Goal: Task Accomplishment & Management: Use online tool/utility

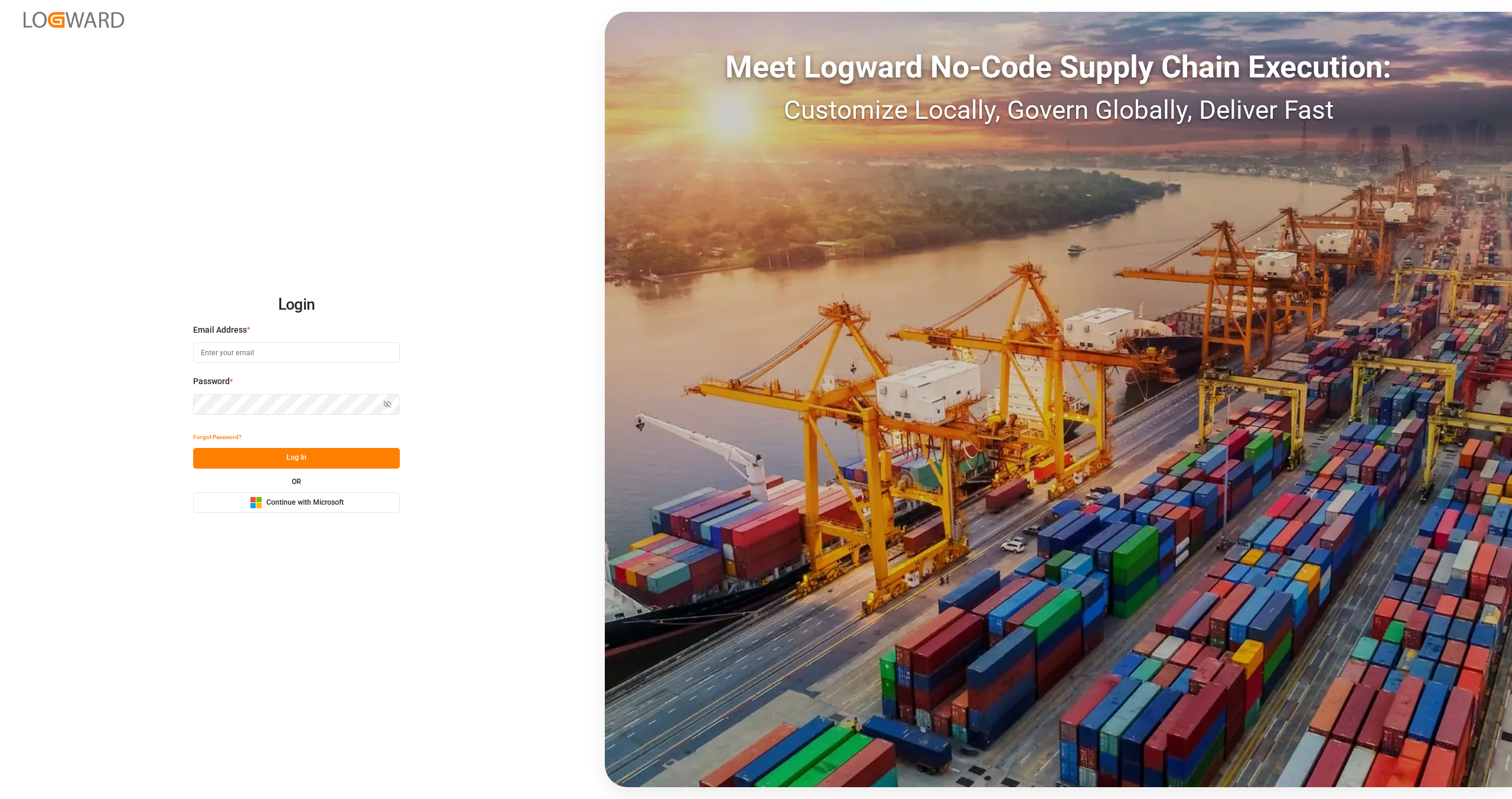
click at [315, 501] on span "Continue with Microsoft" at bounding box center [305, 502] width 78 height 10
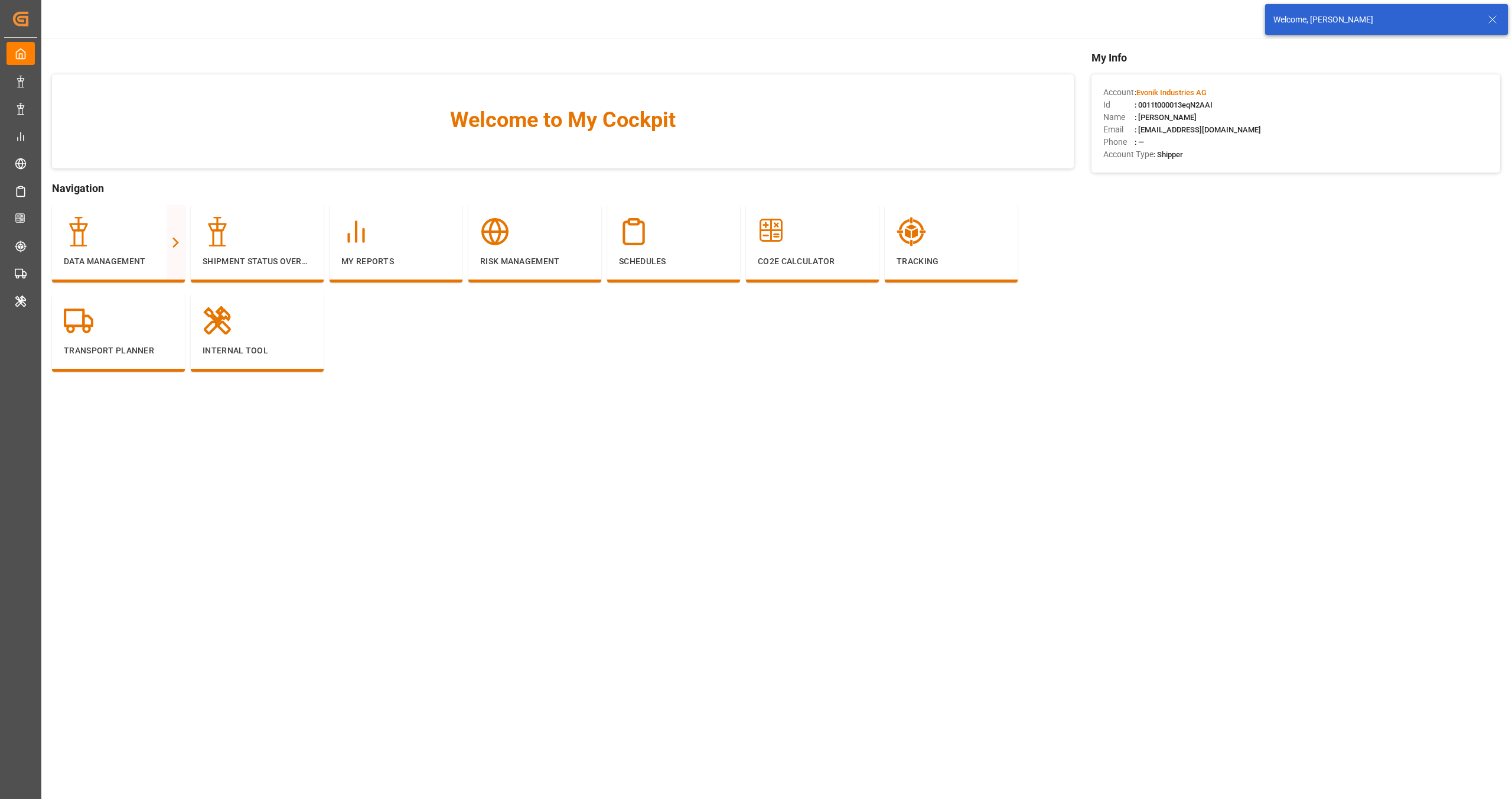
click at [1496, 12] on icon at bounding box center [1492, 19] width 14 height 14
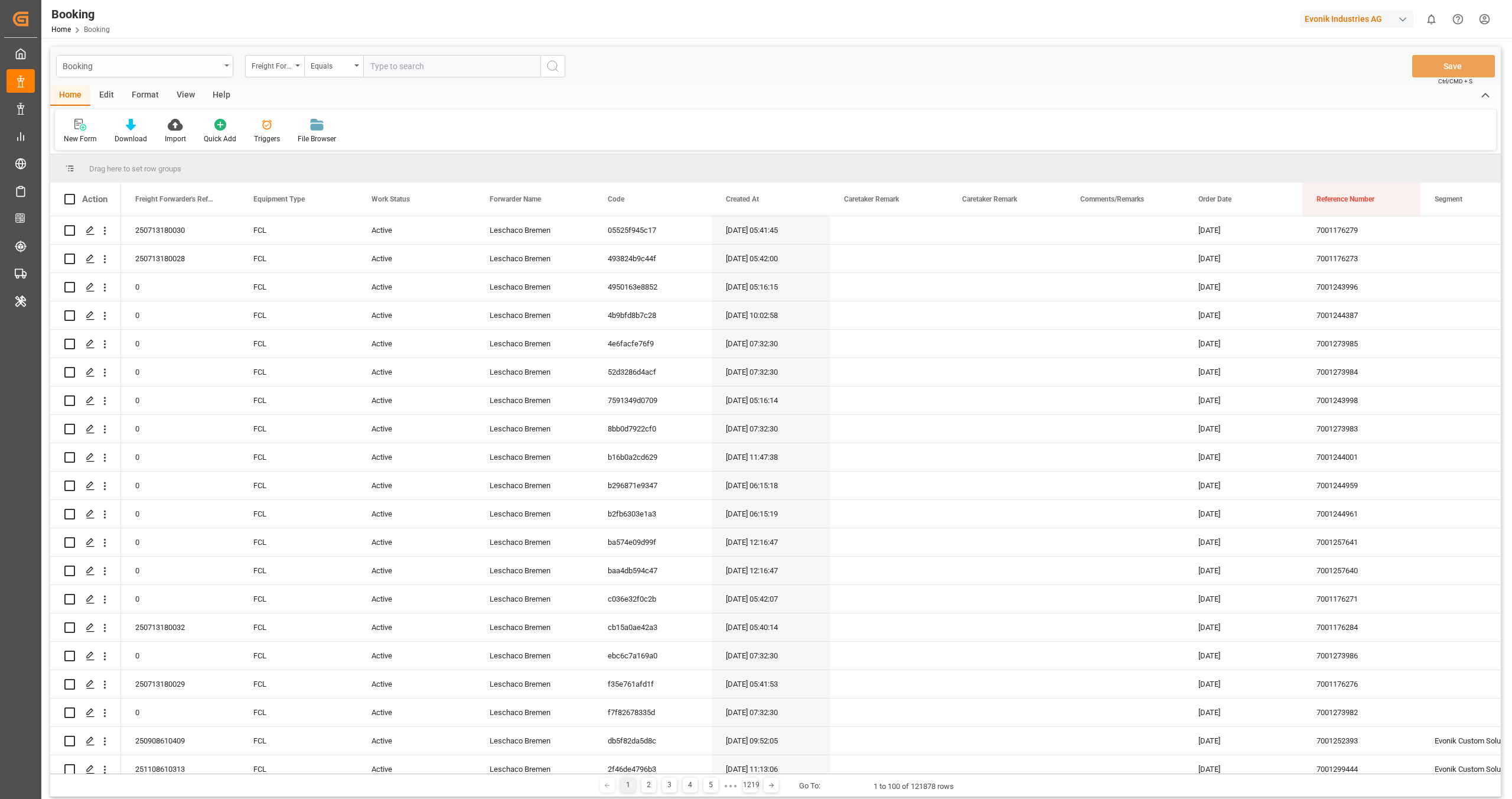
click at [218, 65] on div "Booking" at bounding box center [142, 65] width 158 height 15
click at [385, 118] on div "New Form Download Import Quick Add Triggers File Browser" at bounding box center [775, 129] width 1441 height 41
click at [110, 96] on div "Edit" at bounding box center [107, 96] width 33 height 20
click at [359, 125] on icon at bounding box center [367, 125] width 17 height 12
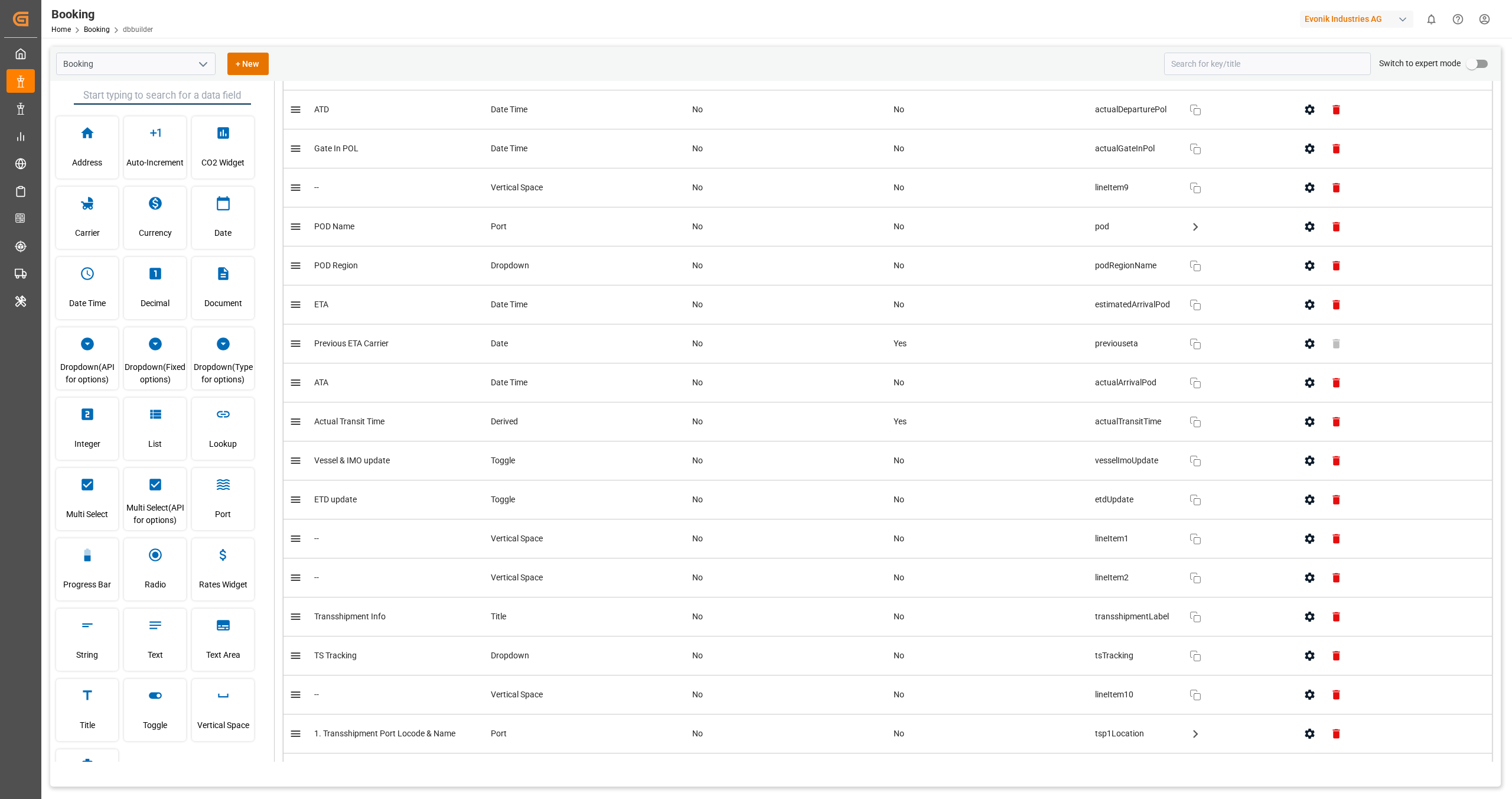
scroll to position [3914, 0]
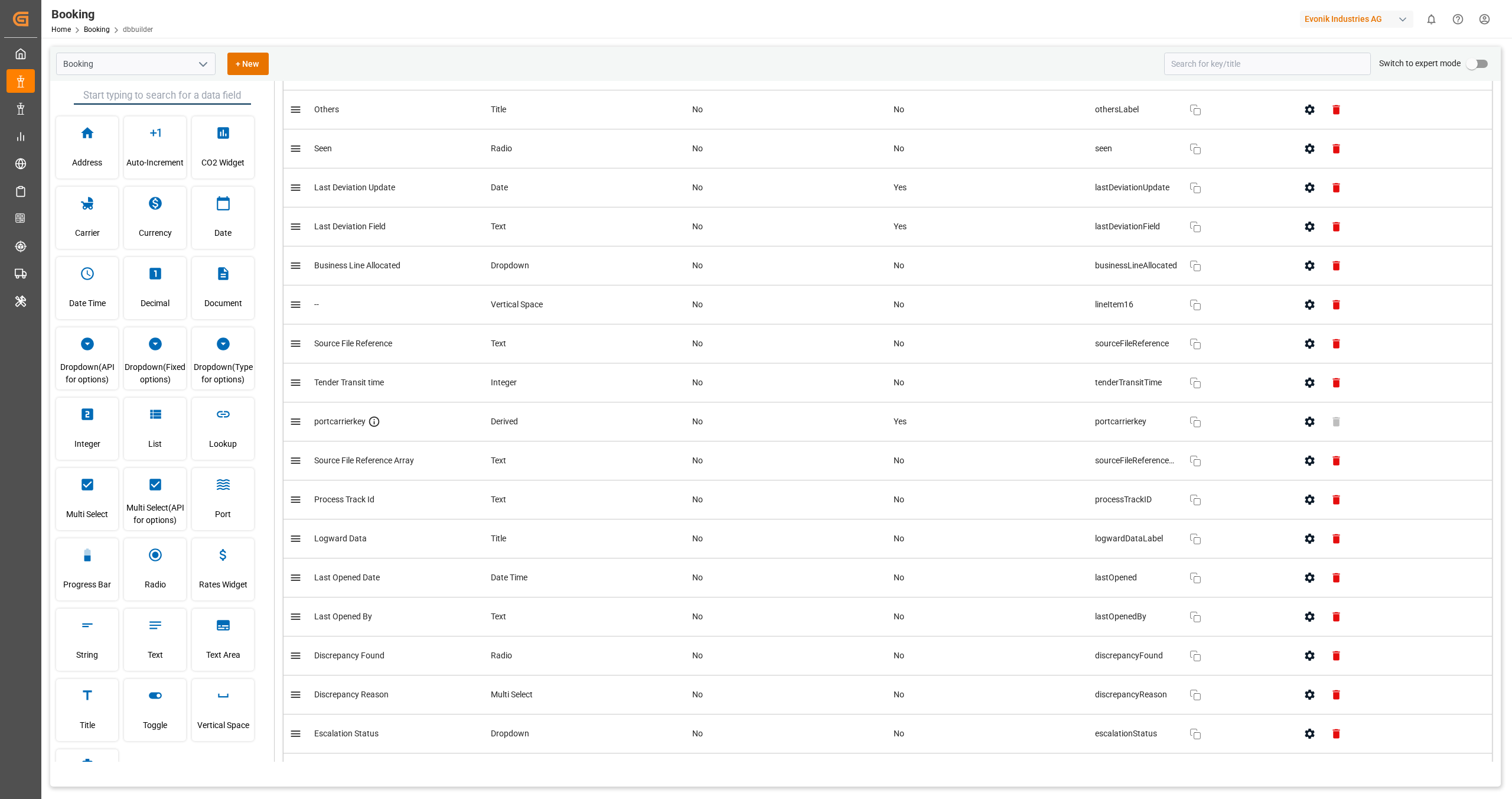
click at [209, 71] on button "open menu" at bounding box center [202, 64] width 18 height 18
click at [145, 113] on div "Booking Historic" at bounding box center [136, 117] width 158 height 27
type input "Booking Historic"
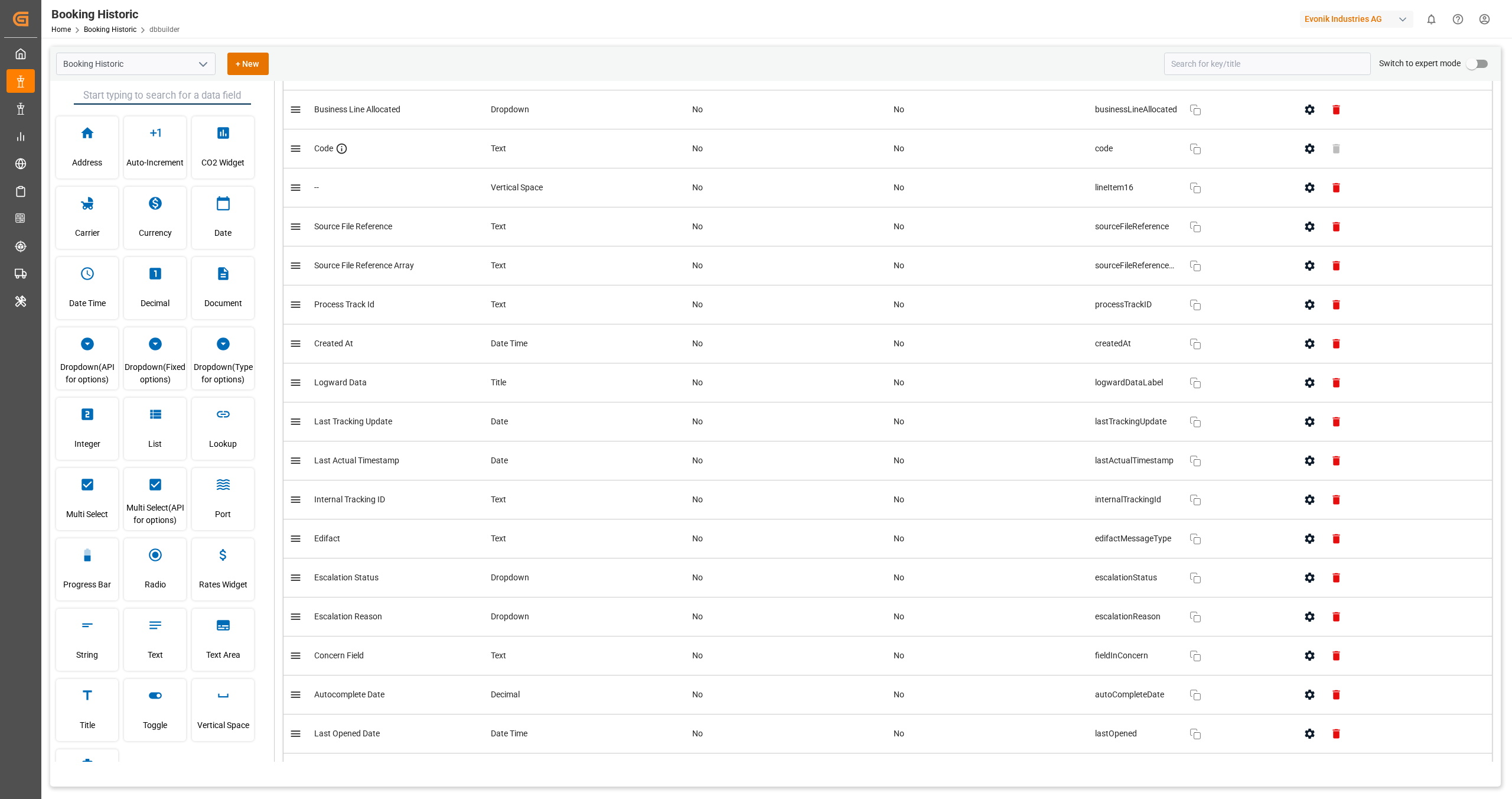
scroll to position [4346, 0]
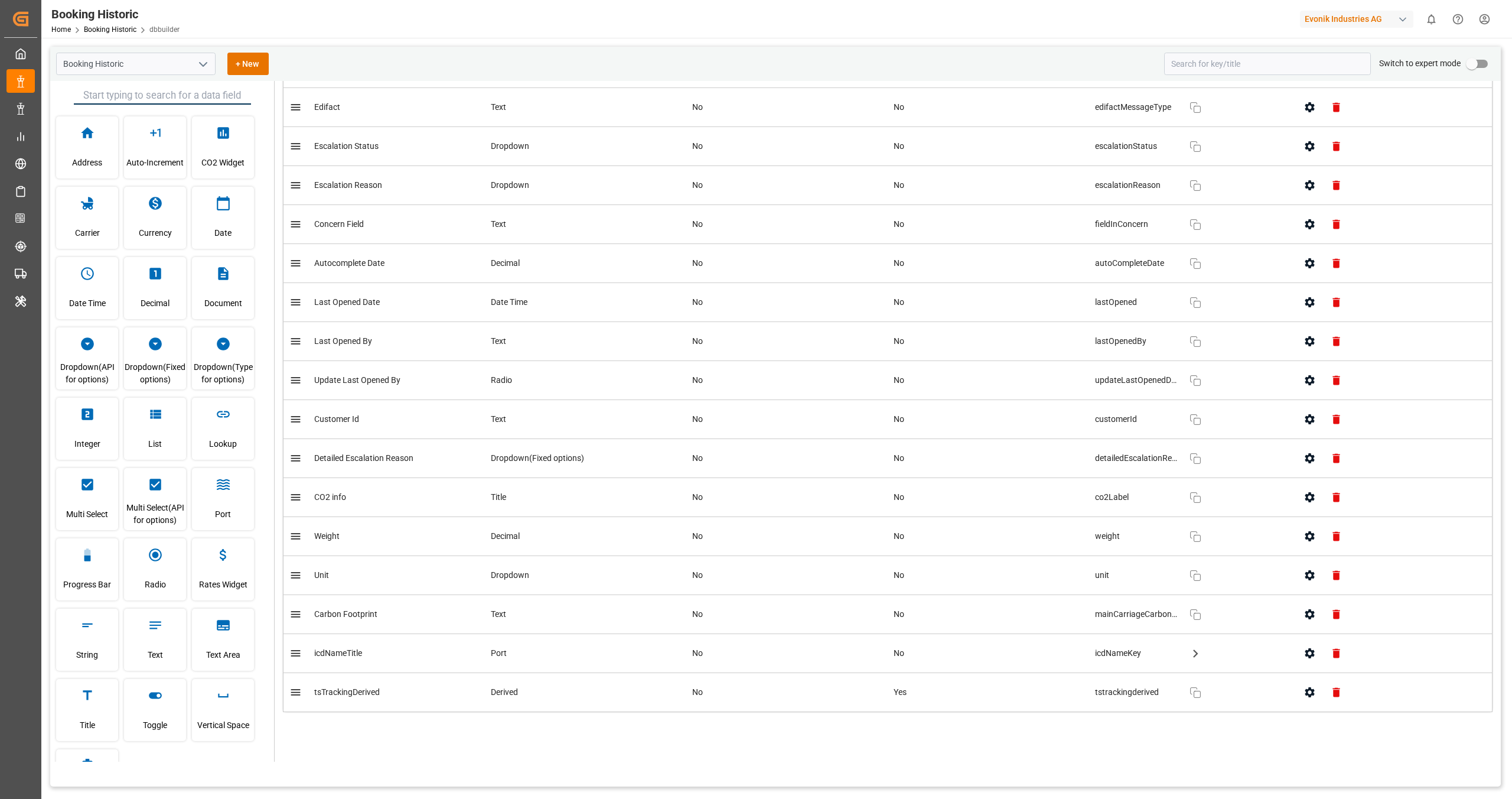
click at [200, 67] on icon "open menu" at bounding box center [203, 64] width 14 height 14
click at [132, 144] on div "Roll Over Container" at bounding box center [136, 143] width 158 height 27
type input "Roll Over Container"
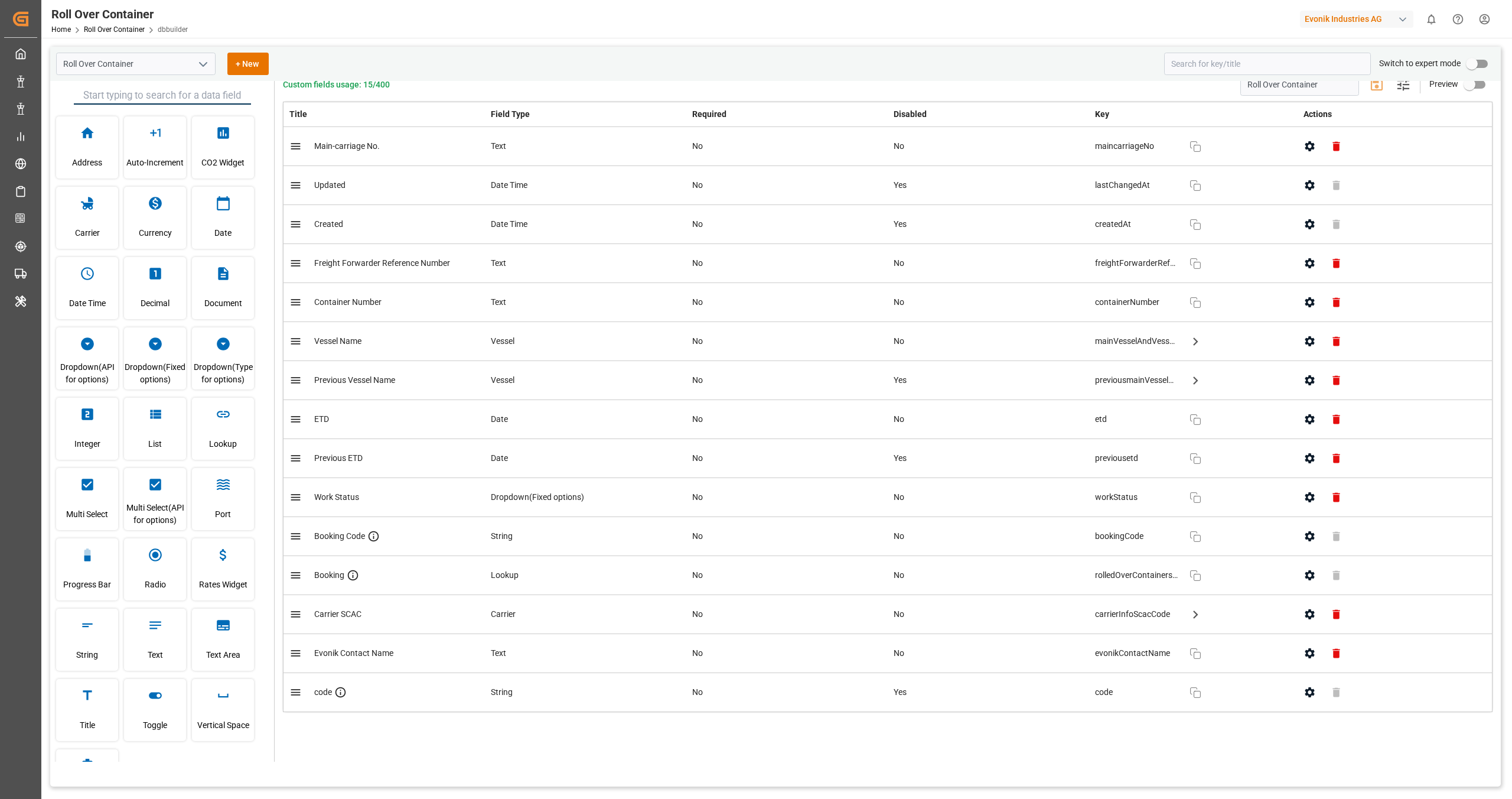
scroll to position [16, 0]
click at [201, 65] on icon "open menu" at bounding box center [203, 64] width 14 height 14
click at [123, 162] on div "tender" at bounding box center [136, 170] width 158 height 27
type input "tender"
